Goal: Transaction & Acquisition: Purchase product/service

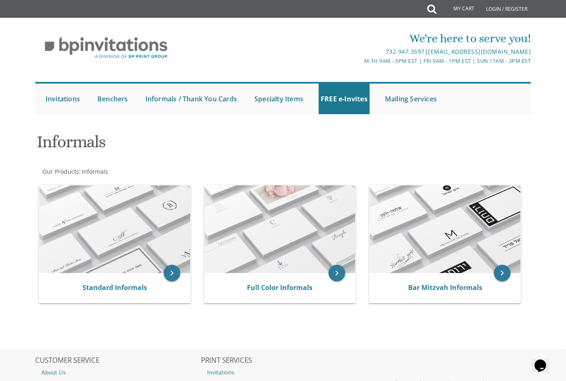
click at [122, 246] on img at bounding box center [114, 230] width 151 height 88
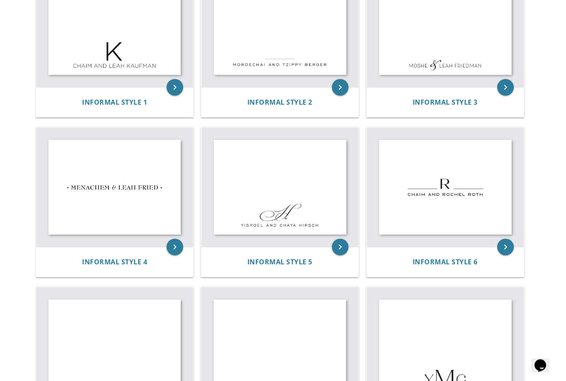
scroll to position [222, 0]
click at [499, 250] on icon "keyboard_arrow_right" at bounding box center [505, 247] width 17 height 17
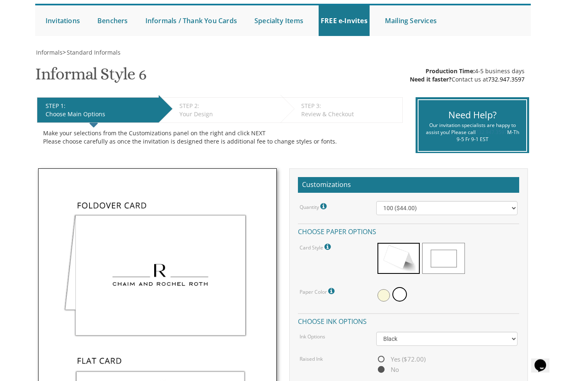
scroll to position [77, 0]
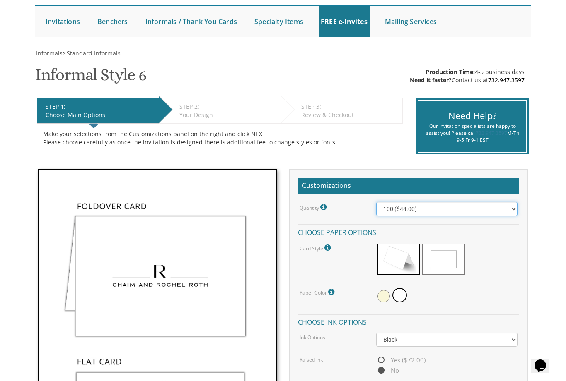
click at [504, 207] on select "100 ($44.00) 200 ($63.00) 300 ($82.00) 400 ($101.00) 500 ($120.00) 600 ($139.00…" at bounding box center [446, 209] width 141 height 14
select select "200"
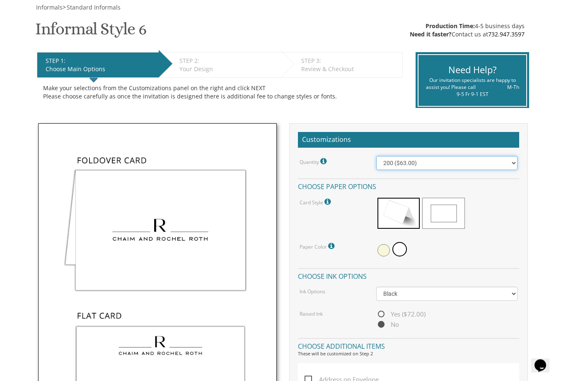
scroll to position [123, 0]
click at [379, 249] on span at bounding box center [383, 250] width 12 height 12
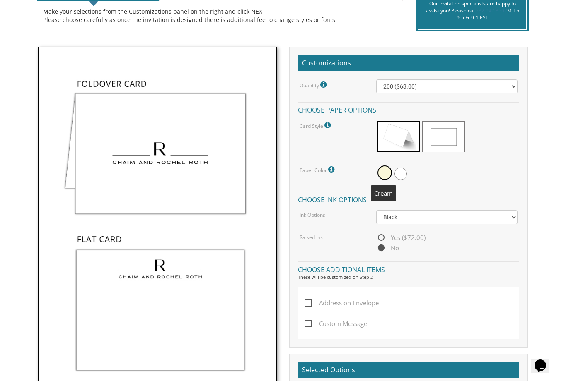
scroll to position [198, 0]
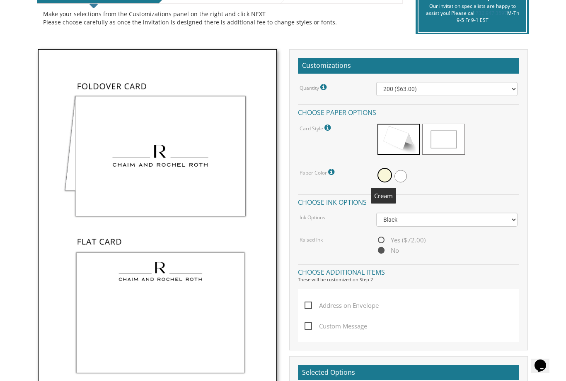
click at [159, 340] on img at bounding box center [157, 226] width 239 height 354
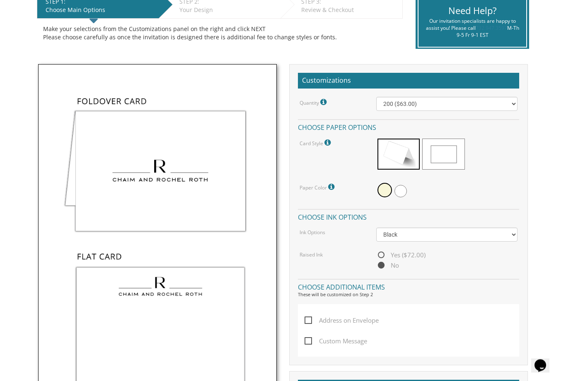
scroll to position [183, 0]
click at [449, 158] on span at bounding box center [443, 154] width 42 height 31
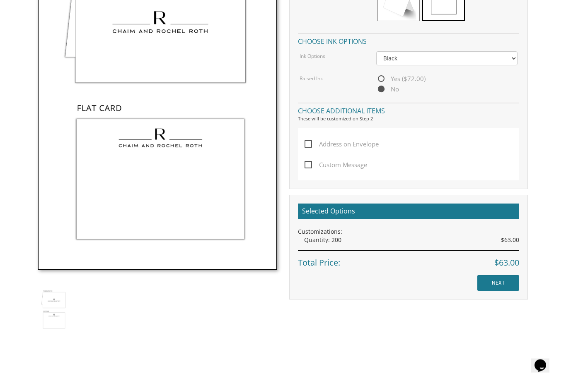
scroll to position [331, 0]
click at [496, 276] on input "NEXT" at bounding box center [498, 284] width 42 height 16
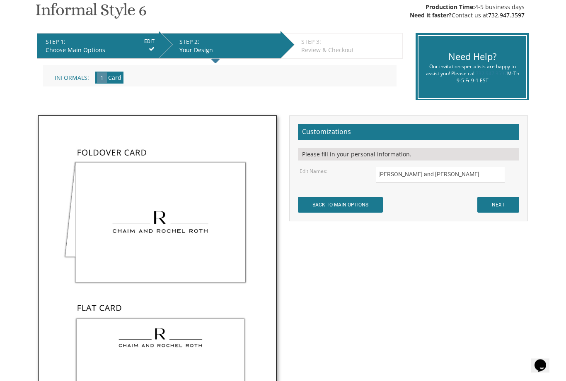
scroll to position [137, 0]
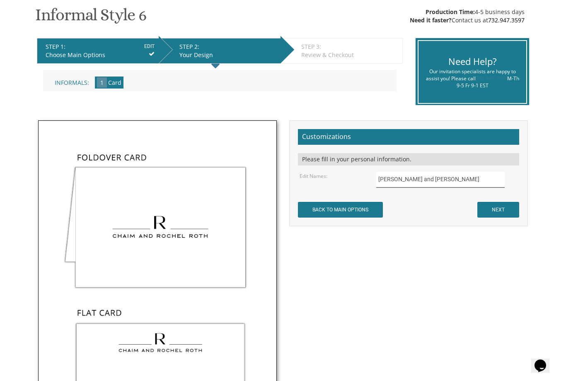
click at [444, 178] on input "Chaim and Rochel Roth" at bounding box center [440, 180] width 128 height 16
type input "C"
click at [421, 181] on input "Ariel and Yareli Navon" at bounding box center [440, 180] width 128 height 16
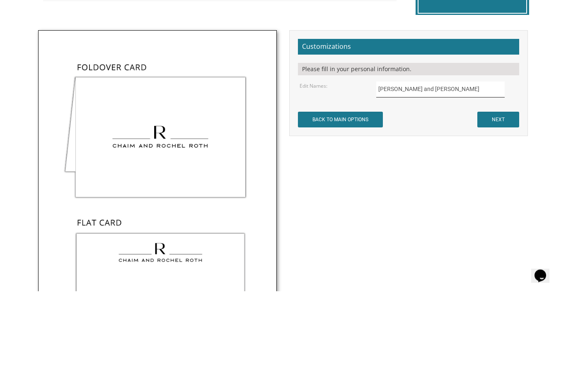
type input "[PERSON_NAME] and [PERSON_NAME]"
click at [501, 202] on input "NEXT" at bounding box center [498, 210] width 42 height 16
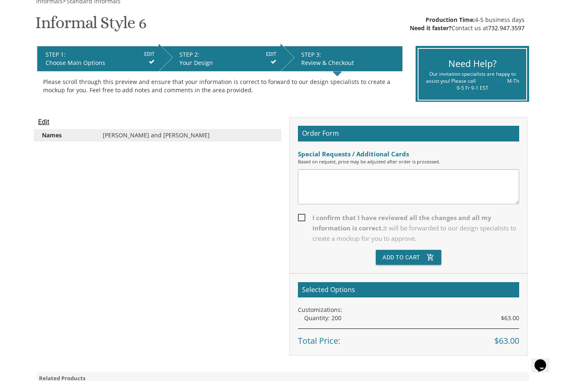
scroll to position [130, 0]
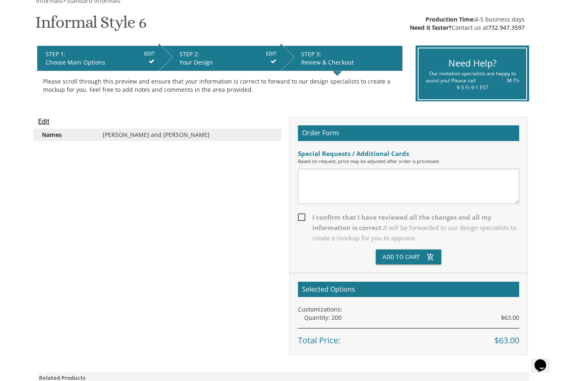
click at [308, 214] on span "I confirm that I have reviewed all the changes and all my information is correc…" at bounding box center [408, 228] width 221 height 31
click at [303, 214] on input "I confirm that I have reviewed all the changes and all my information is correc…" at bounding box center [300, 216] width 5 height 5
checkbox input "true"
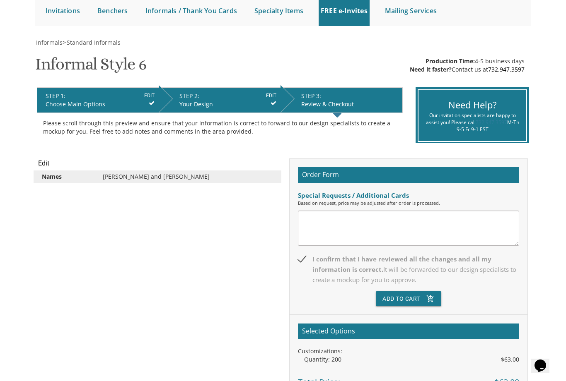
scroll to position [88, 0]
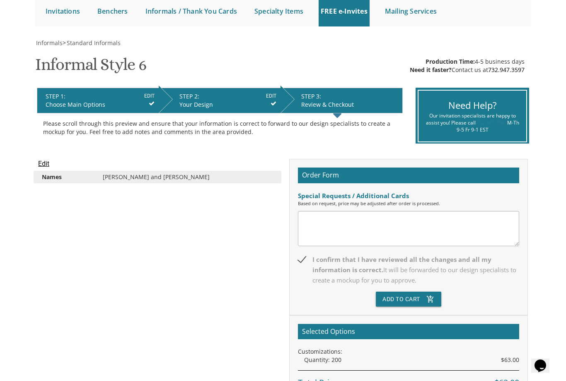
click at [411, 296] on button "Add To Cart add_shopping_cart" at bounding box center [408, 299] width 65 height 15
